Goal: Register for event/course

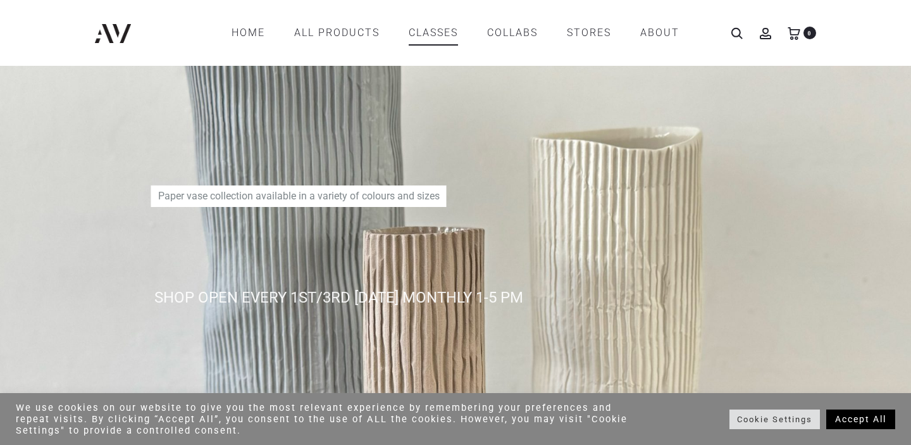
click at [436, 34] on link "CLASSES" at bounding box center [433, 33] width 49 height 22
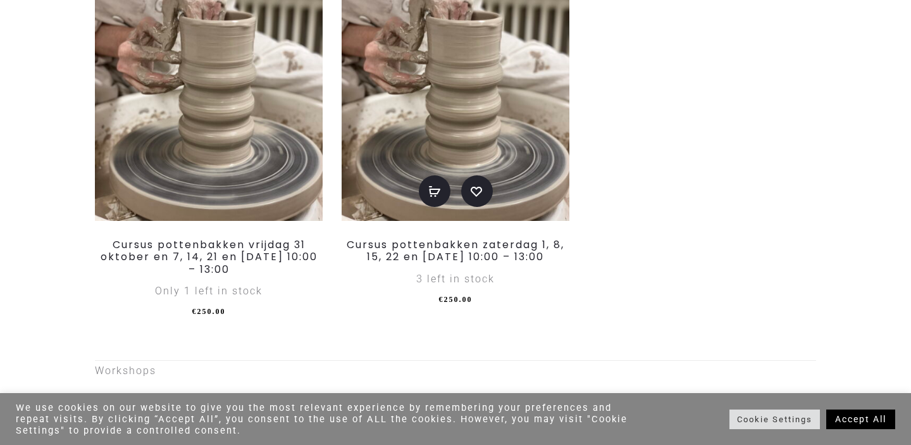
scroll to position [690, 0]
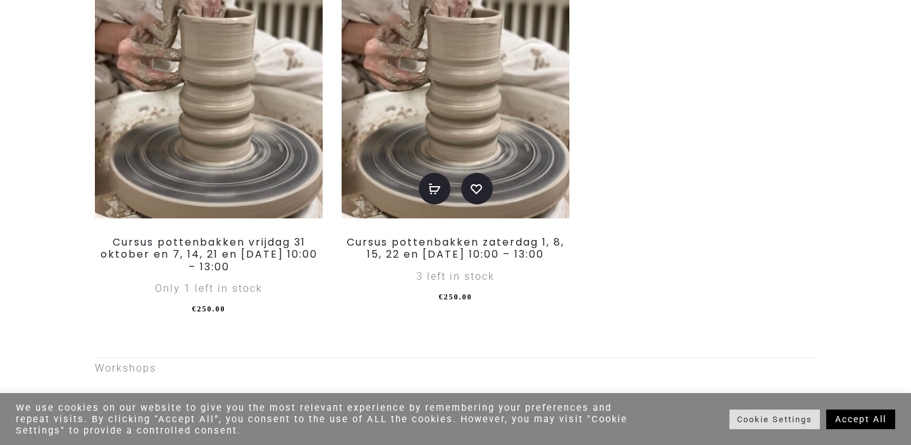
click at [428, 108] on img at bounding box center [456, 83] width 228 height 272
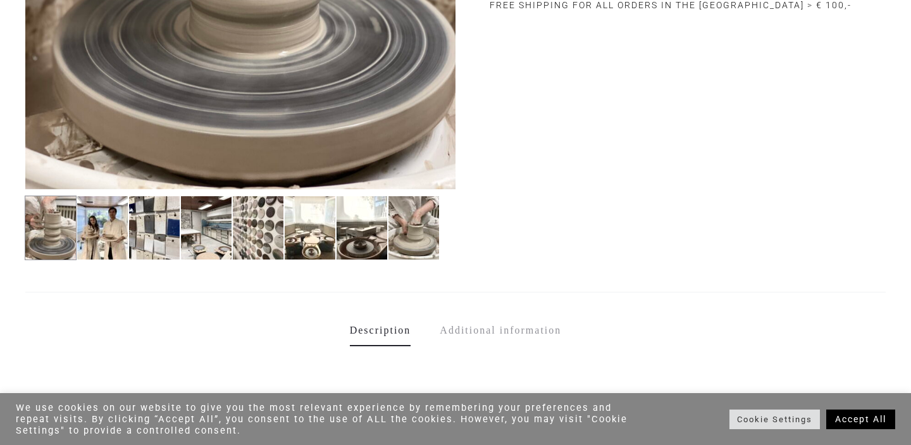
scroll to position [518, 0]
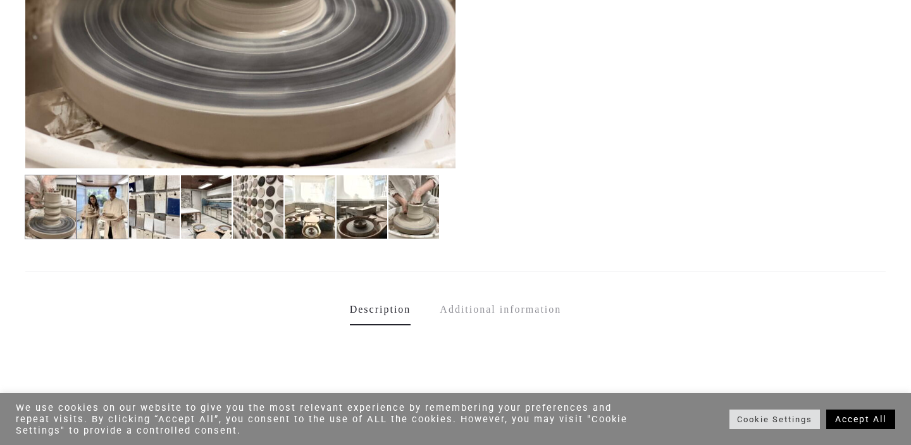
click at [121, 216] on img at bounding box center [103, 207] width 52 height 65
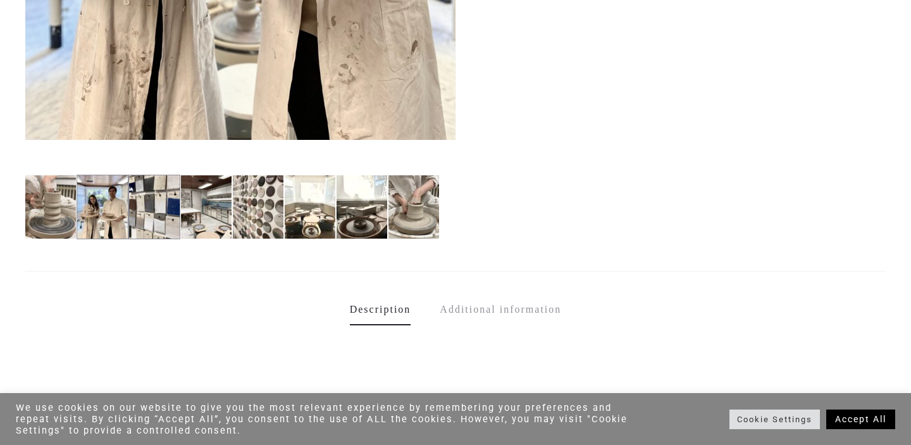
click at [172, 215] on img at bounding box center [154, 207] width 52 height 65
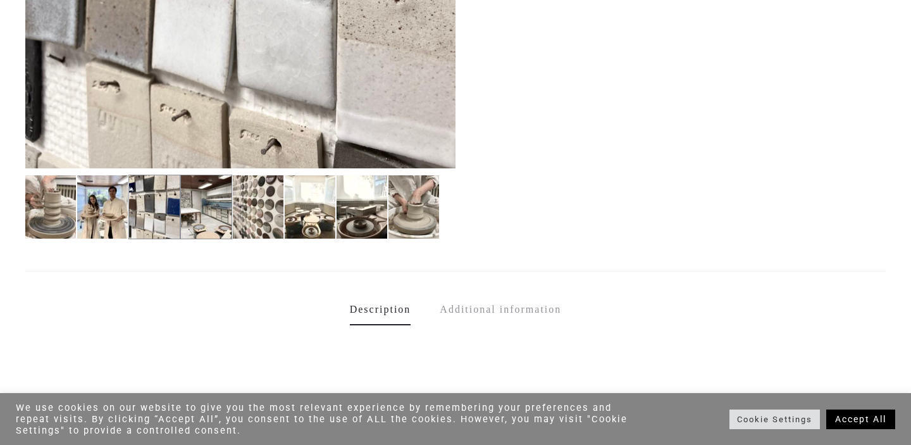
click at [203, 220] on img at bounding box center [206, 207] width 52 height 65
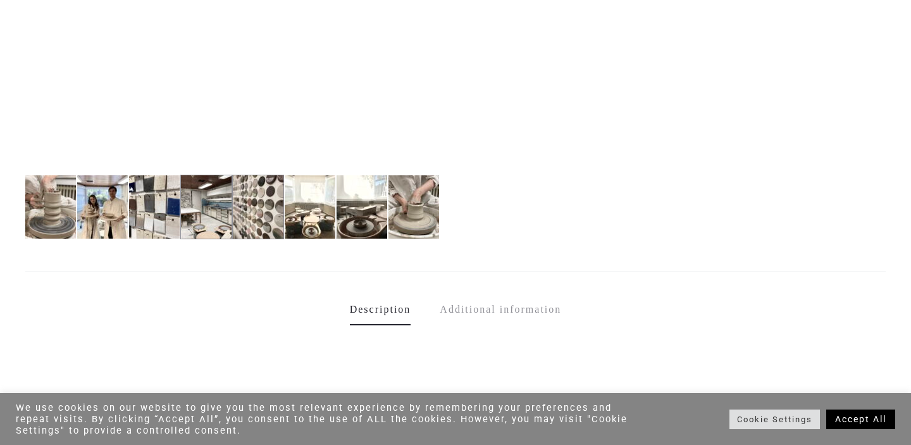
click at [259, 227] on img at bounding box center [258, 207] width 52 height 65
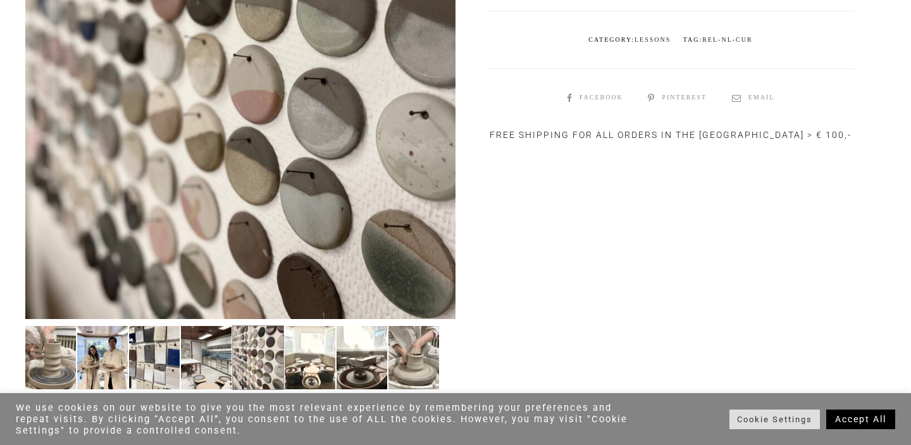
scroll to position [370, 0]
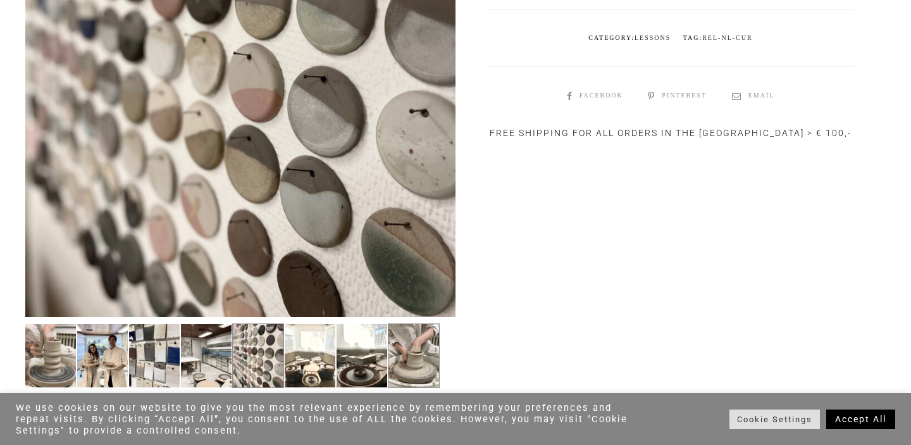
click at [428, 359] on img at bounding box center [414, 355] width 52 height 65
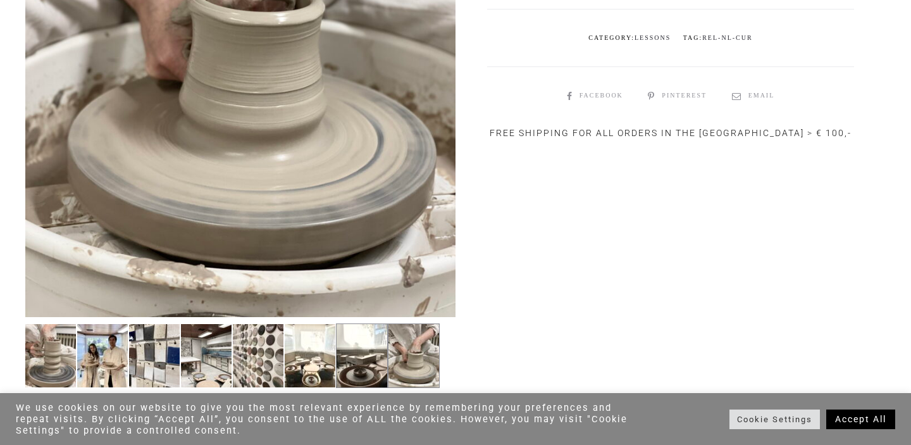
click at [377, 359] on img at bounding box center [362, 355] width 52 height 65
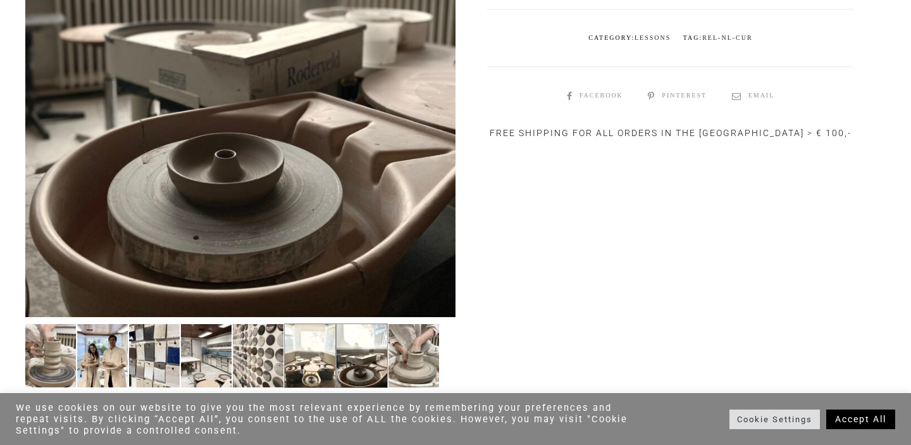
click at [305, 359] on img at bounding box center [310, 355] width 52 height 65
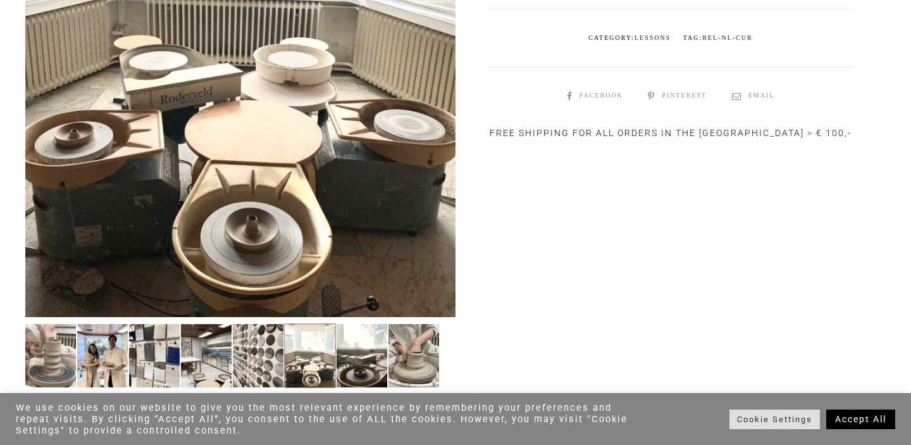
click at [318, 366] on img at bounding box center [310, 355] width 52 height 65
click at [266, 360] on img at bounding box center [258, 355] width 52 height 65
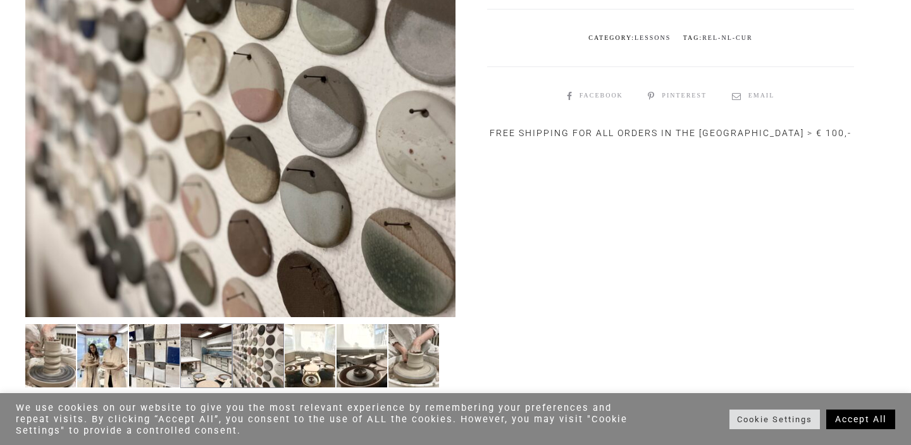
click at [208, 356] on img at bounding box center [206, 355] width 52 height 65
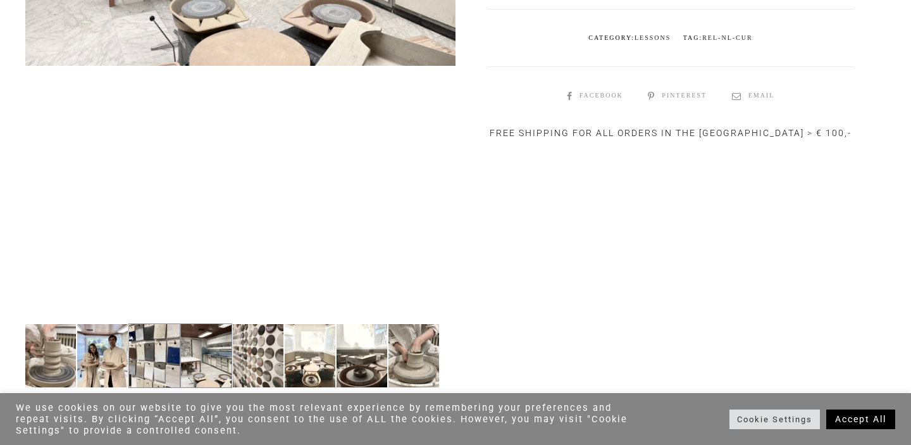
click at [148, 353] on img at bounding box center [154, 355] width 52 height 65
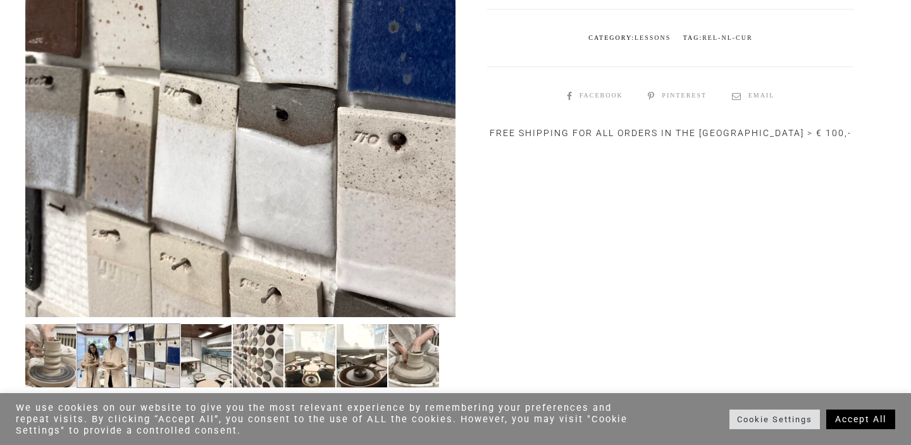
click at [110, 352] on img at bounding box center [103, 355] width 52 height 65
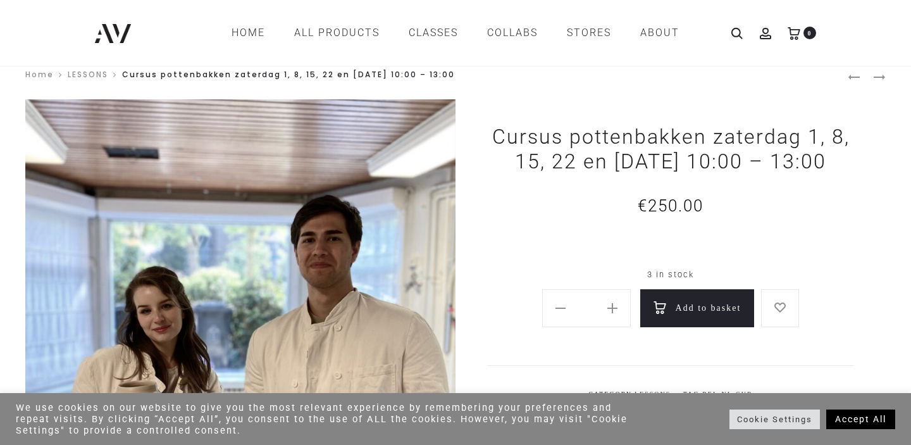
scroll to position [13, 0]
